Goal: Information Seeking & Learning: Check status

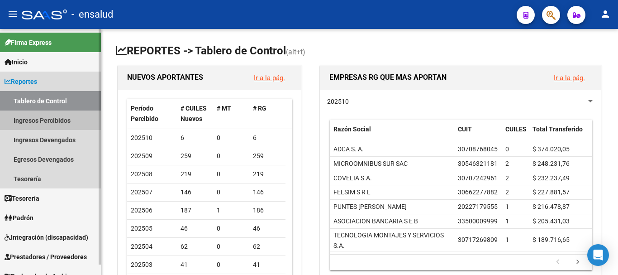
click at [36, 122] on link "Ingresos Percibidos" at bounding box center [50, 119] width 101 height 19
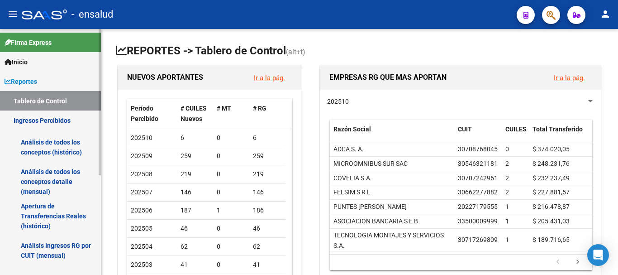
click at [44, 181] on link "Análisis de todos los conceptos detalle (mensual)" at bounding box center [50, 181] width 101 height 34
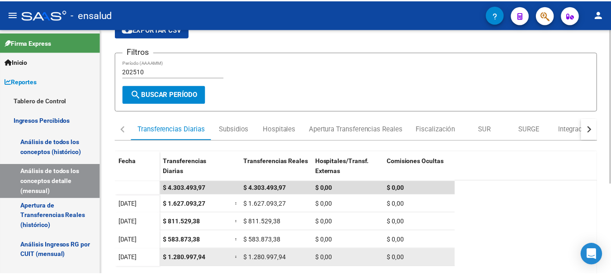
scroll to position [90, 0]
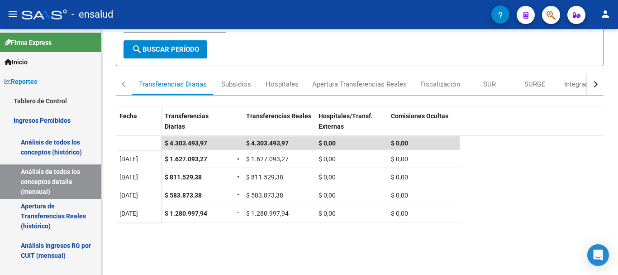
click at [611, 9] on mat-toolbar "menu - ensalud person" at bounding box center [309, 14] width 618 height 29
click at [611, 11] on button "person" at bounding box center [605, 14] width 18 height 18
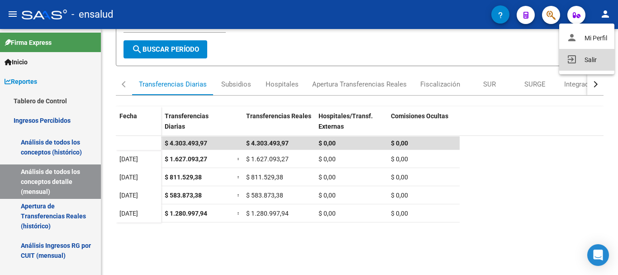
click at [585, 57] on button "exit_to_app Salir" at bounding box center [586, 60] width 55 height 22
